Goal: Transaction & Acquisition: Purchase product/service

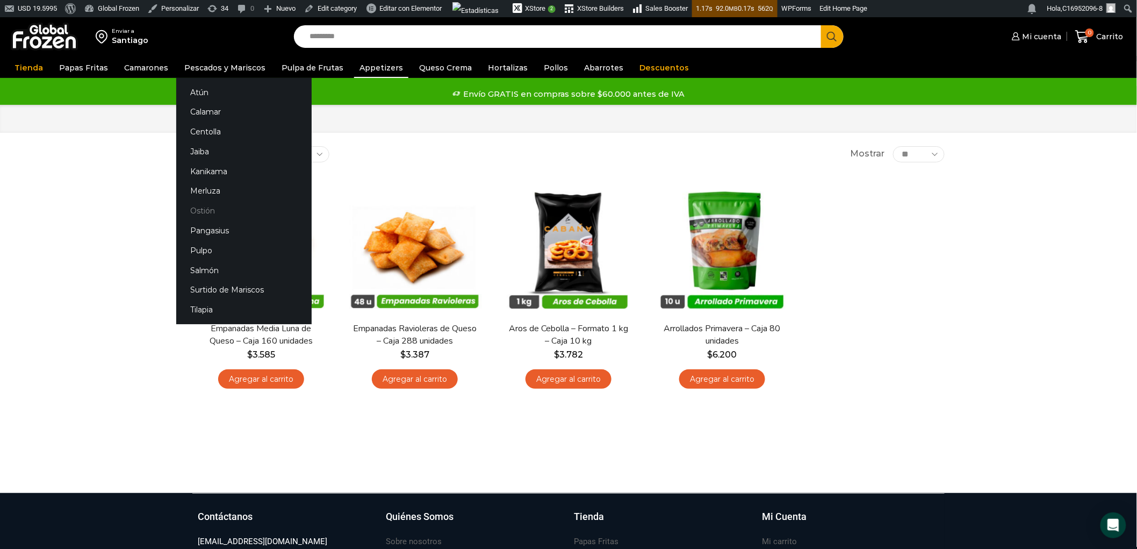
click at [206, 210] on link "Ostión" at bounding box center [243, 211] width 135 height 20
click at [202, 208] on link "Ostión" at bounding box center [243, 211] width 135 height 20
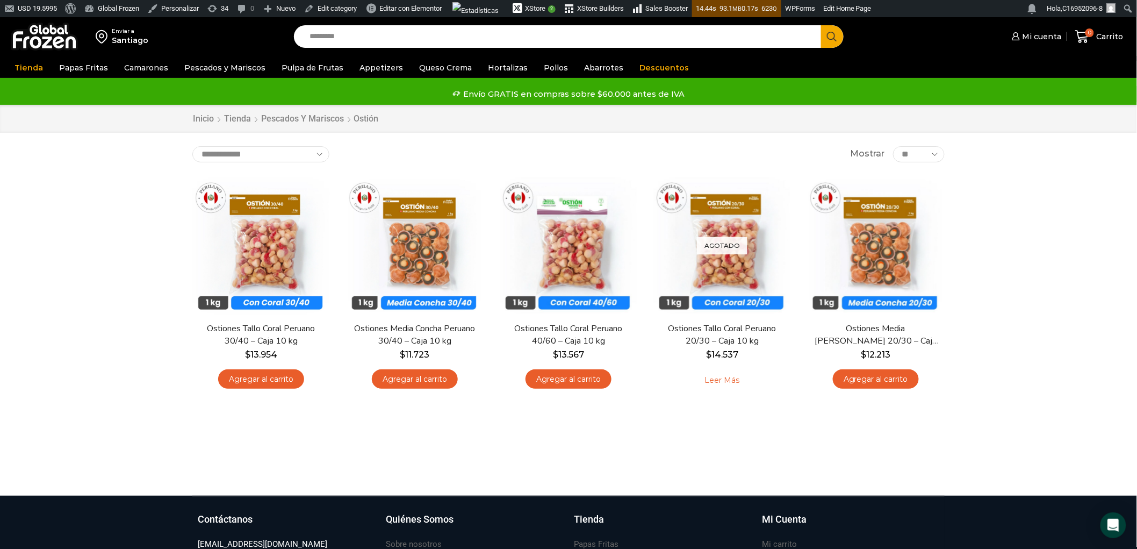
click at [362, 42] on input "Search input" at bounding box center [560, 36] width 511 height 23
type input "*****"
click at [371, 67] on link "Appetizers" at bounding box center [381, 68] width 54 height 20
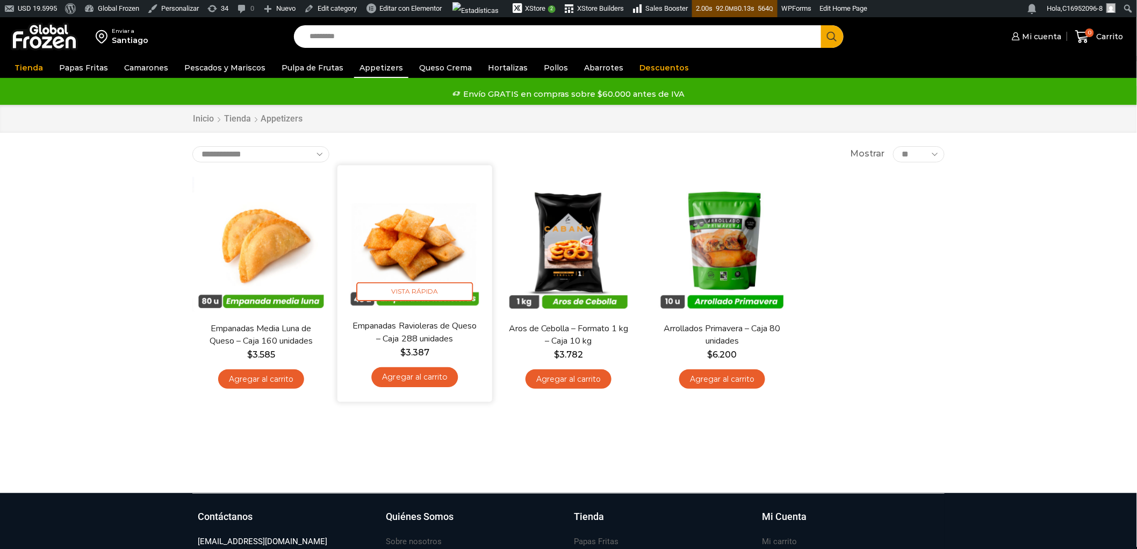
click at [442, 244] on img at bounding box center [415, 242] width 139 height 139
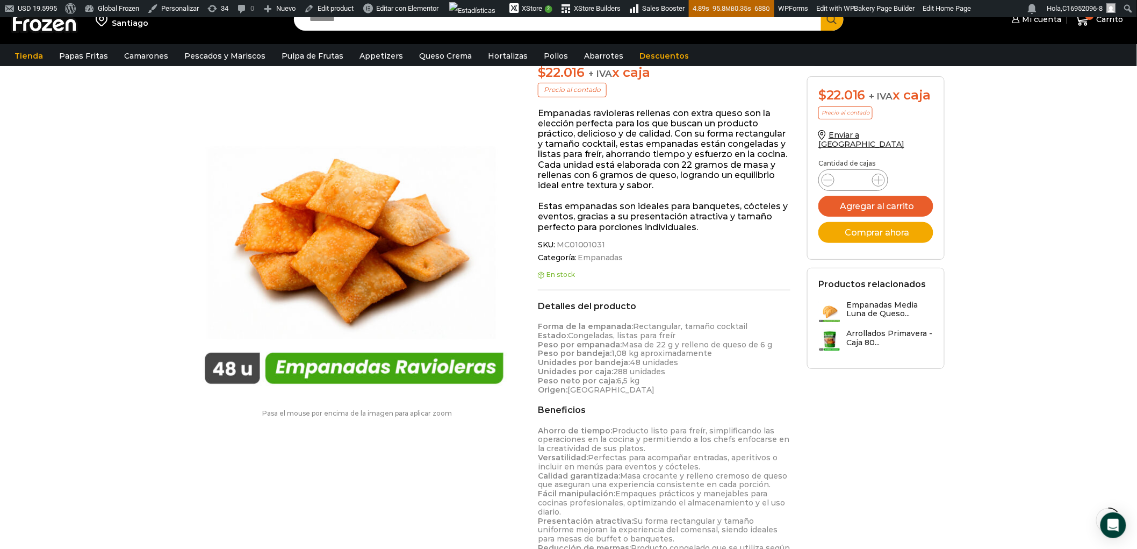
scroll to position [180, 0]
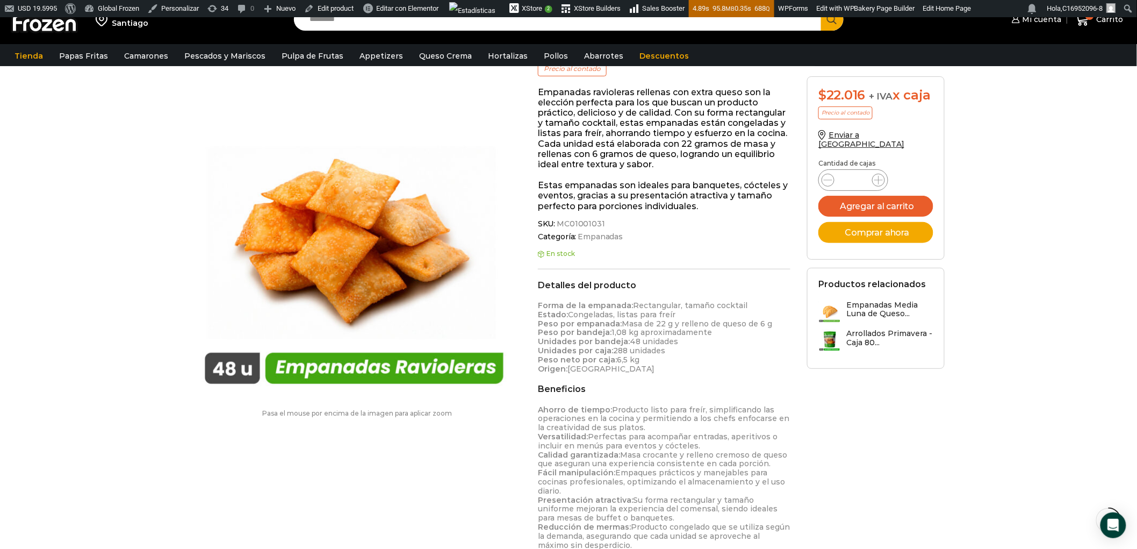
click at [646, 364] on p "Forma de la empanada: Rectangular, tamaño cocktail Estado: Congeladas, listas p…" at bounding box center [664, 337] width 253 height 72
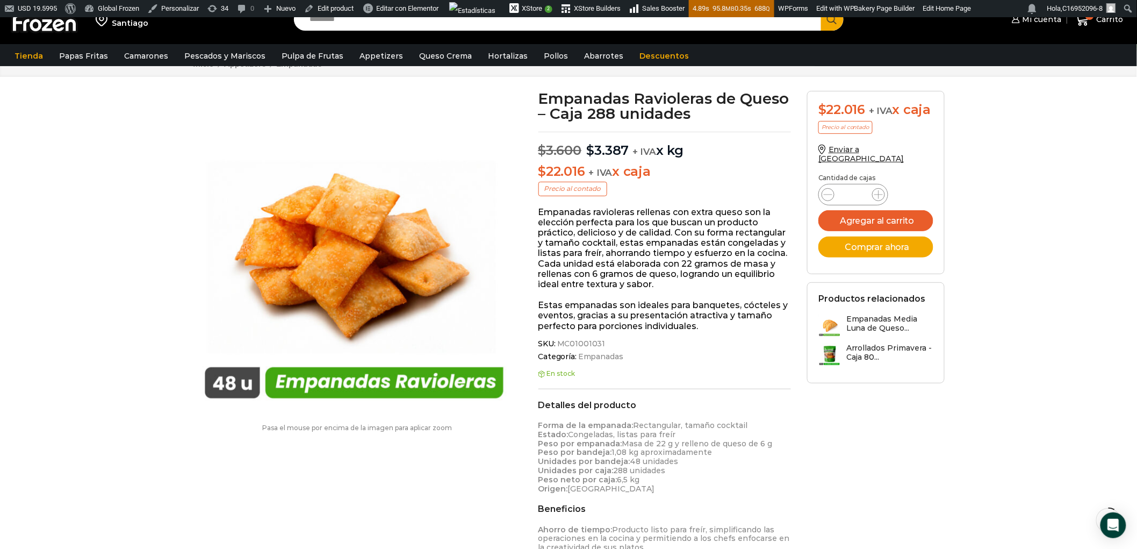
scroll to position [119, 0]
